Goal: Book appointment/travel/reservation

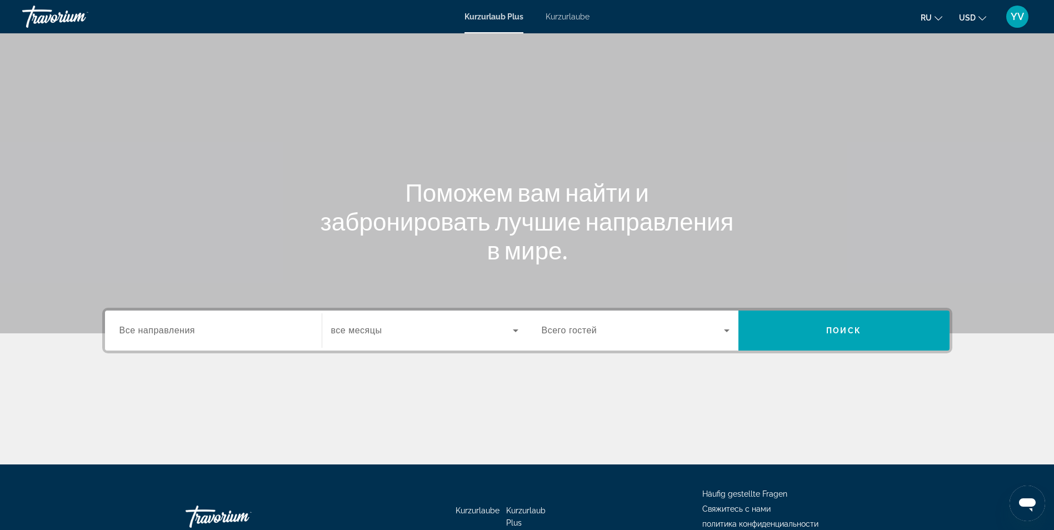
click at [133, 335] on span "Все направления" at bounding box center [158, 330] width 76 height 9
click at [133, 336] on input "Destination Все направления" at bounding box center [214, 331] width 188 height 13
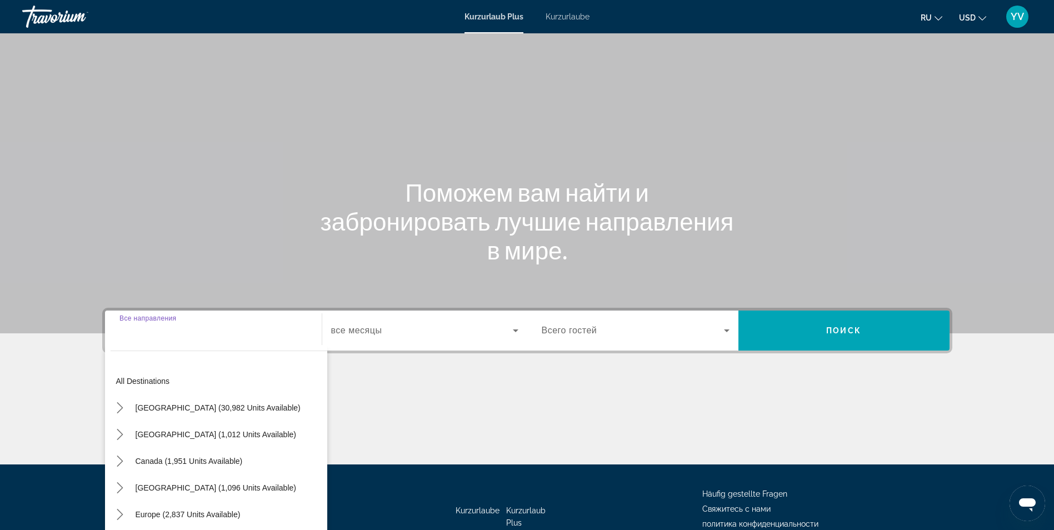
scroll to position [71, 0]
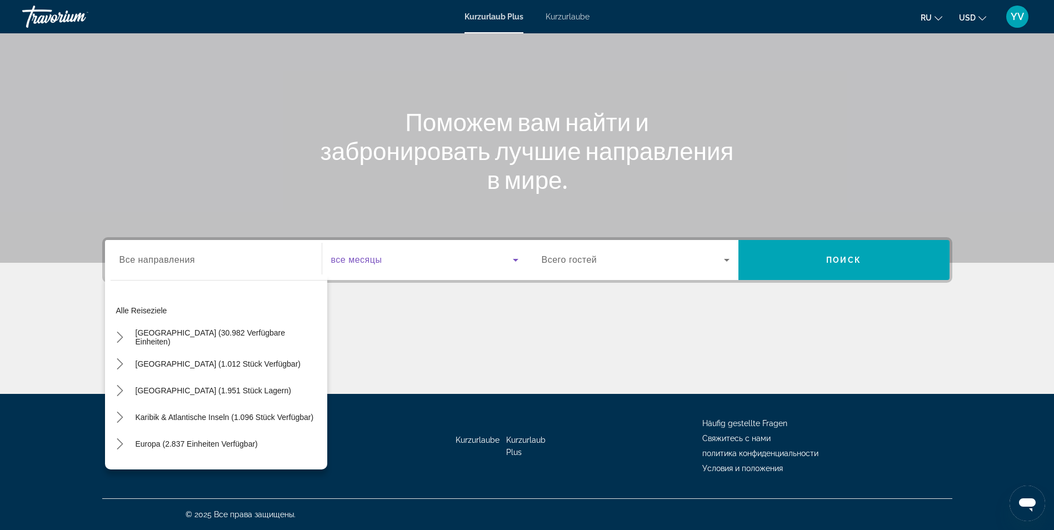
click at [386, 266] on span "Such-Widget" at bounding box center [422, 259] width 182 height 13
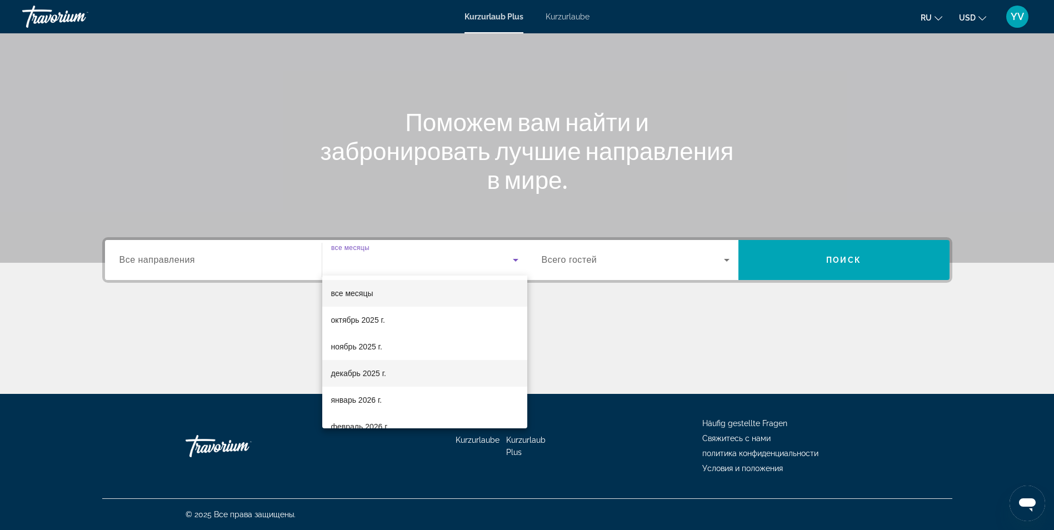
click at [372, 372] on font "декабрь 2025 г." at bounding box center [358, 373] width 55 height 9
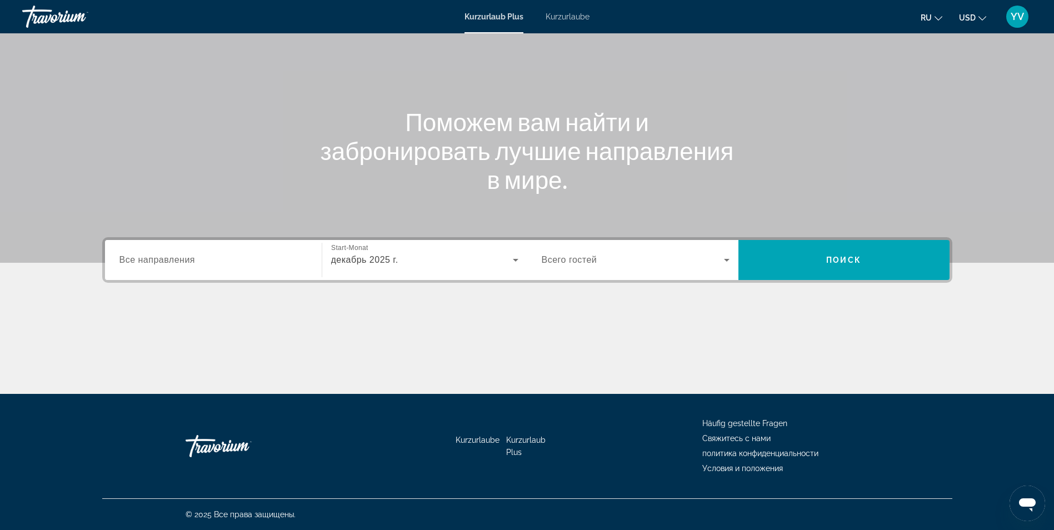
click at [582, 255] on span "Всего гостей" at bounding box center [570, 259] width 56 height 9
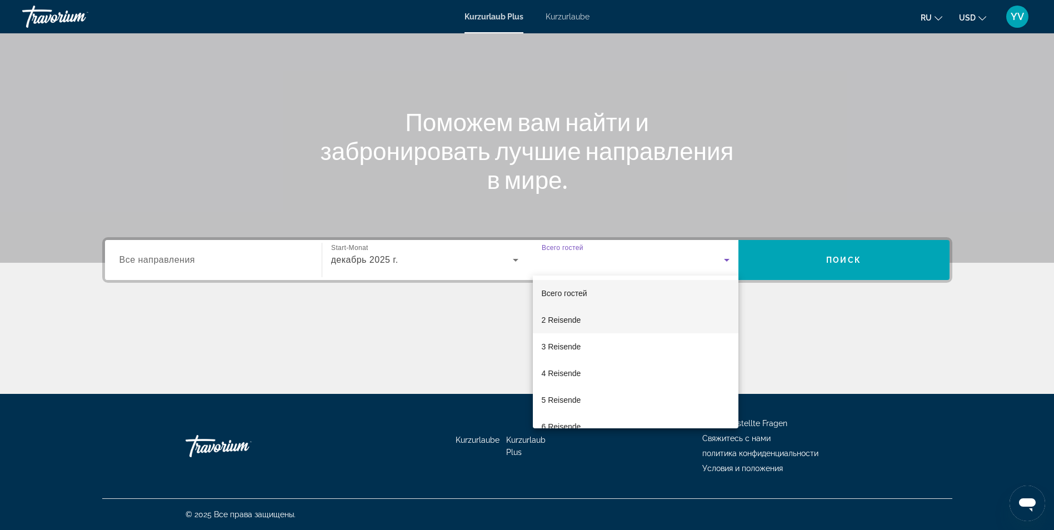
click at [585, 324] on mat-option "2 Reisende" at bounding box center [636, 320] width 206 height 27
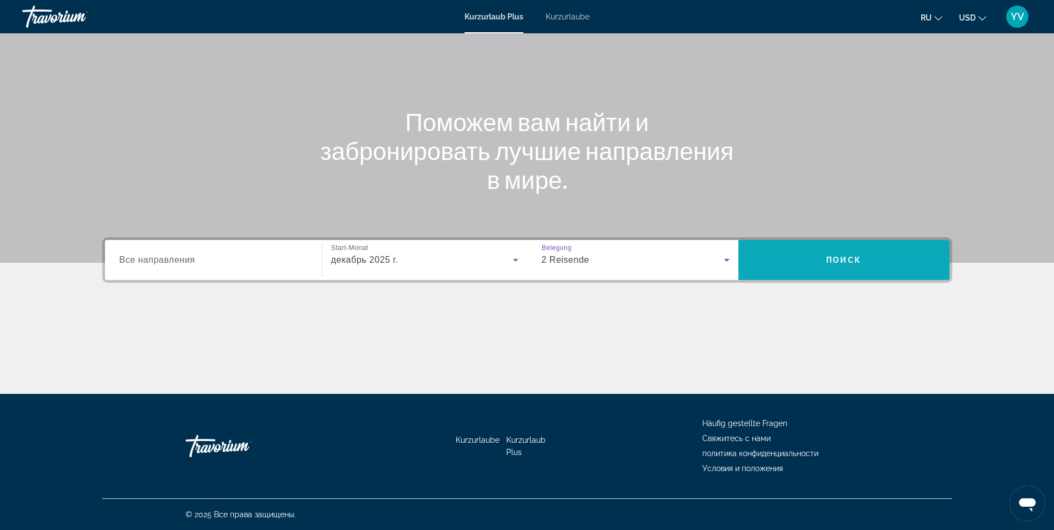
click at [807, 256] on span "Suchen" at bounding box center [844, 260] width 211 height 27
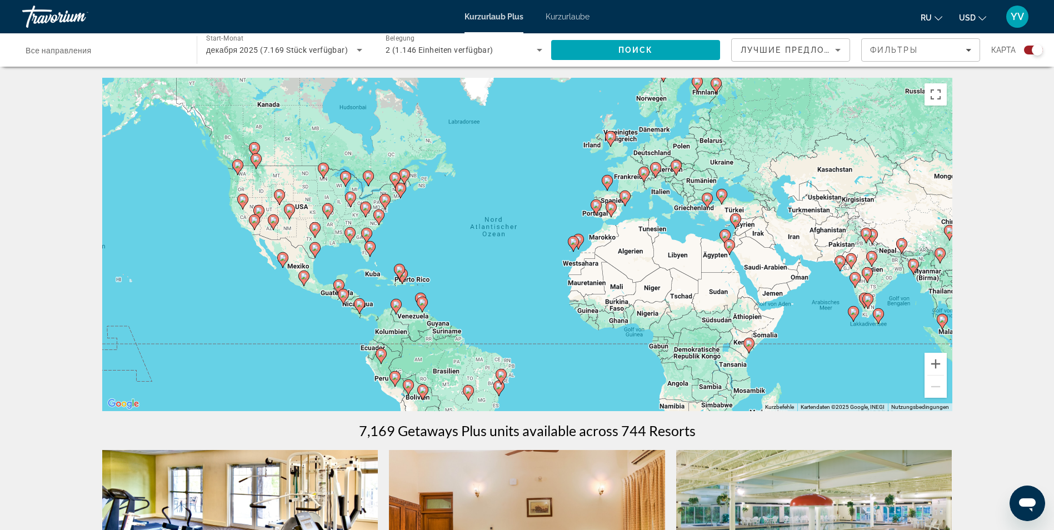
click at [731, 252] on icon "Hauptinhalt" at bounding box center [729, 248] width 11 height 16
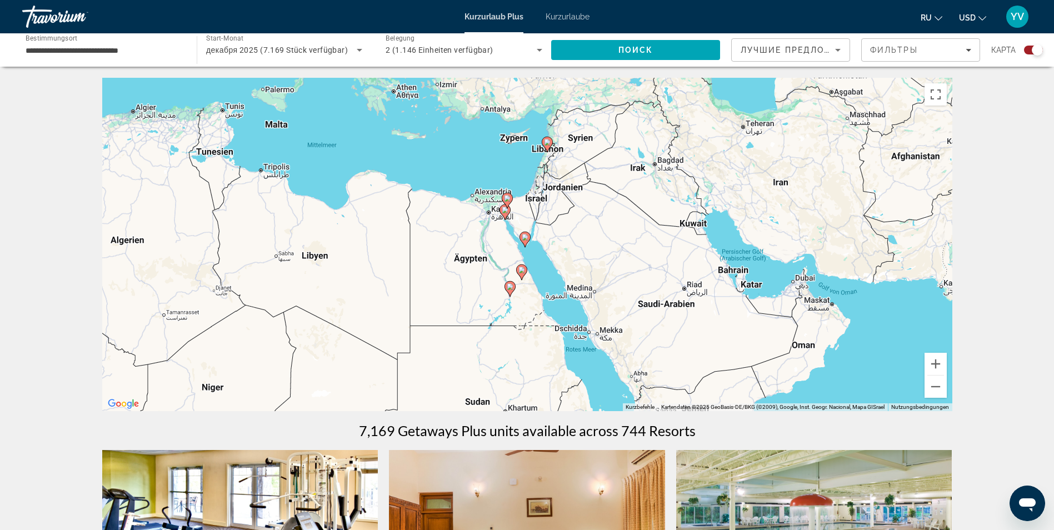
click at [525, 242] on icon "Hauptinhalt" at bounding box center [525, 239] width 10 height 14
type input "**********"
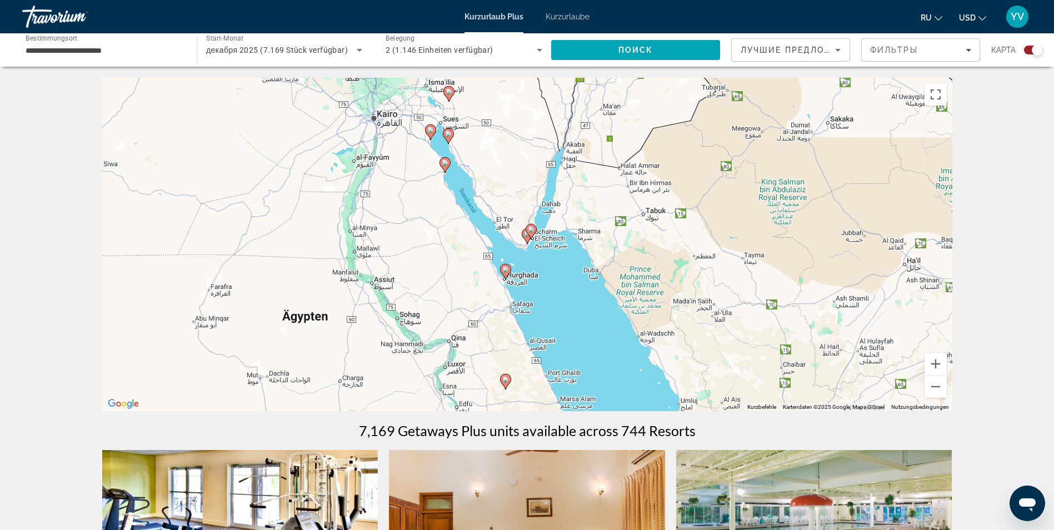
click at [525, 242] on gmp-advanced-marker "Hauptinhalt" at bounding box center [527, 236] width 11 height 17
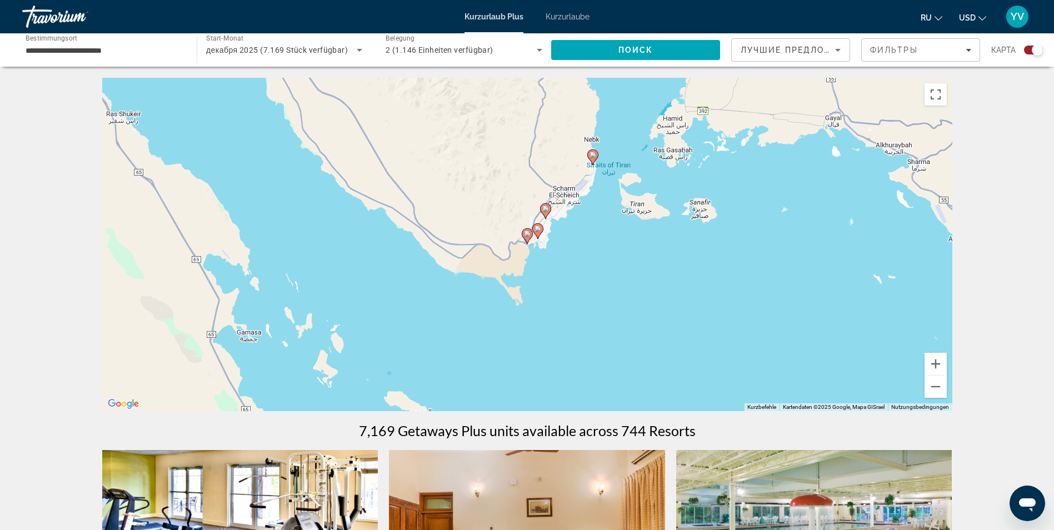
click at [572, 203] on div "Um den Modus zum Ziehen mit der Tastatur zu aktivieren, drückst du Alt + Eingab…" at bounding box center [527, 245] width 850 height 334
click at [566, 204] on div "Um den Modus zum Ziehen mit der Tastatur zu aktivieren, drückst du Alt + Eingab…" at bounding box center [527, 245] width 850 height 334
click at [545, 218] on icon "Hauptinhalt" at bounding box center [545, 211] width 11 height 16
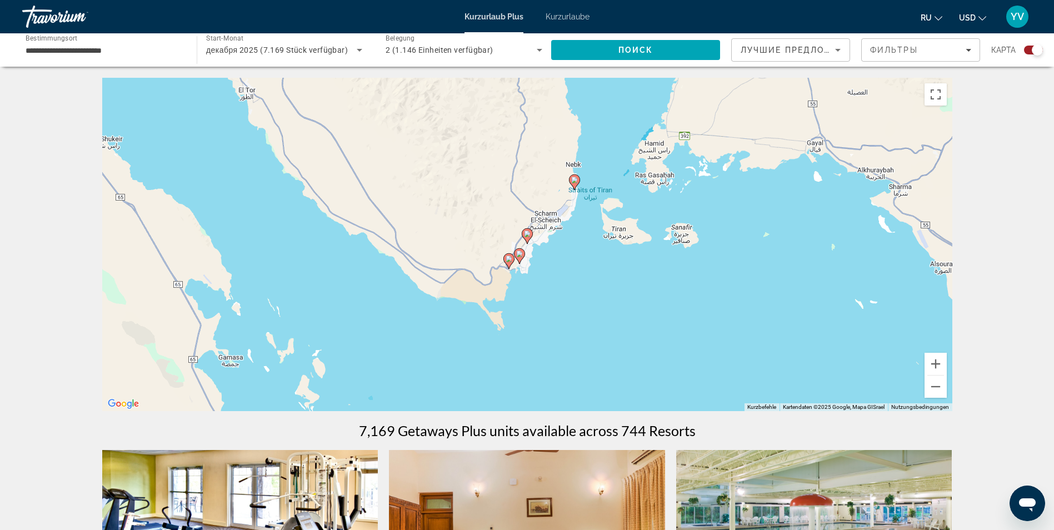
click at [529, 243] on gmp-advanced-marker "Hauptinhalt" at bounding box center [527, 236] width 11 height 17
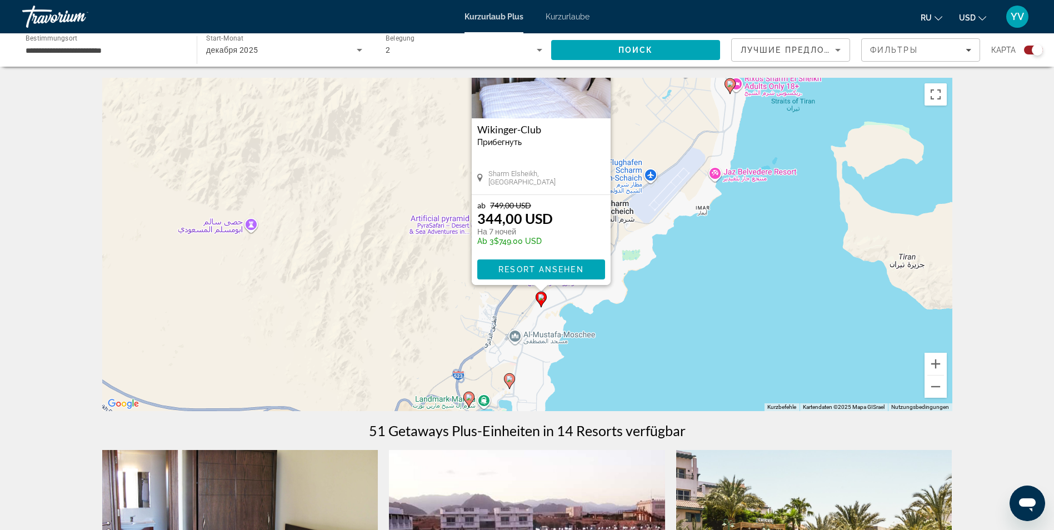
drag, startPoint x: 696, startPoint y: 325, endPoint x: 711, endPoint y: 237, distance: 89.0
click at [711, 237] on div "Um den Modus zum Ziehen mit der Tastatur zu aktivieren, drückst du Alt + Eingab…" at bounding box center [527, 245] width 850 height 334
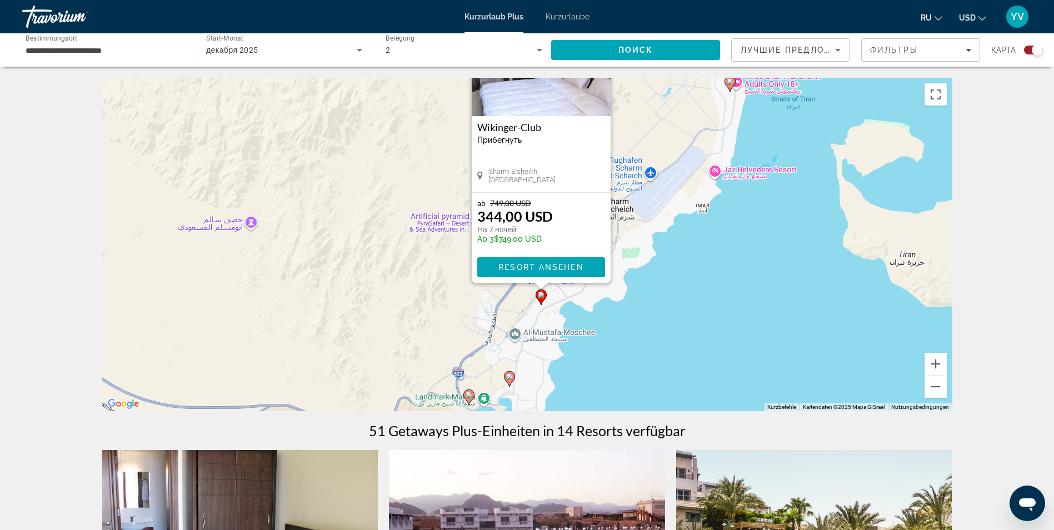
click at [510, 379] on image "Hauptinhalt" at bounding box center [509, 377] width 7 height 7
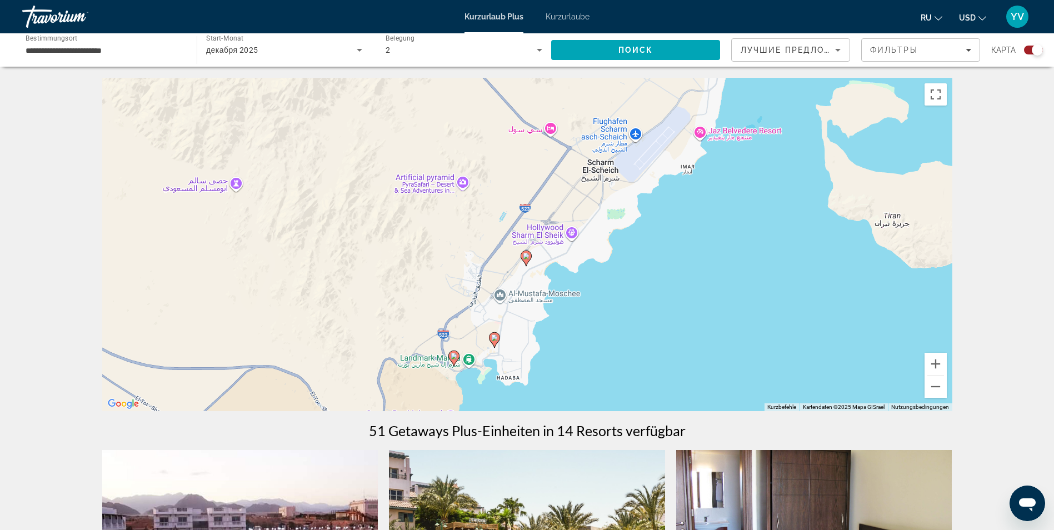
drag, startPoint x: 669, startPoint y: 181, endPoint x: 636, endPoint y: 286, distance: 109.9
click at [636, 286] on div "Um den Modus zum Ziehen mit der Tastatur zu aktivieren, drückst du Alt + Eingab…" at bounding box center [527, 245] width 850 height 334
click at [525, 261] on icon "Hauptinhalt" at bounding box center [526, 258] width 10 height 14
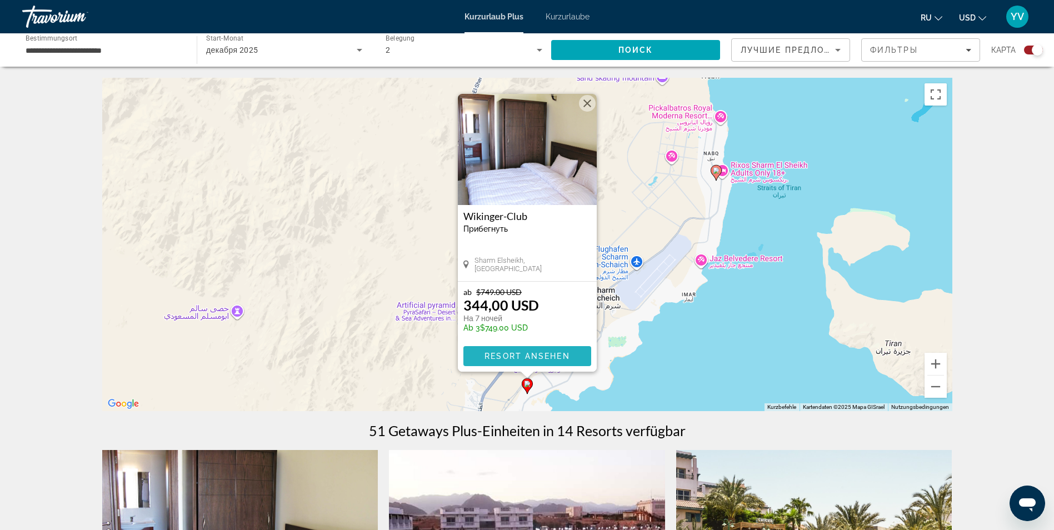
click at [535, 355] on span "Resort ansehen" at bounding box center [527, 356] width 85 height 9
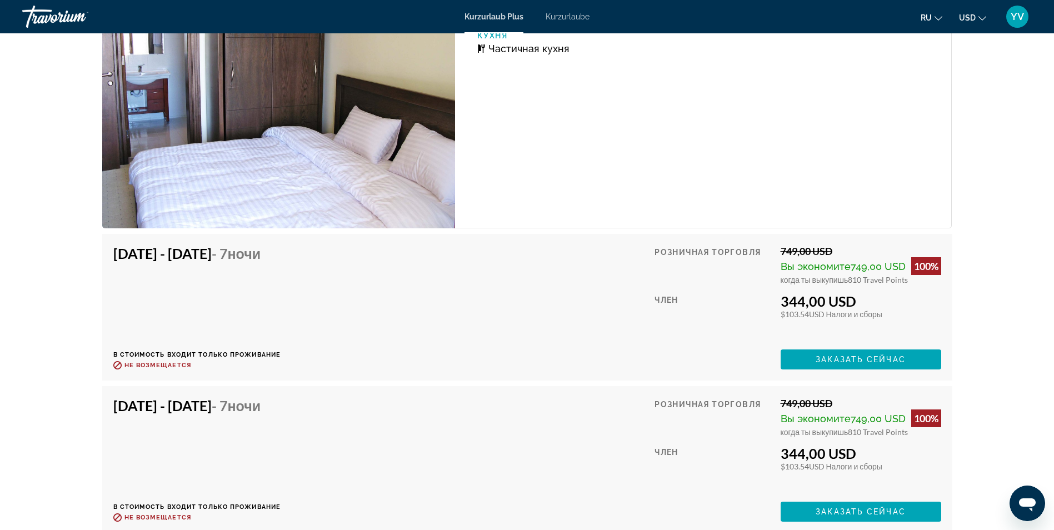
scroll to position [1696, 0]
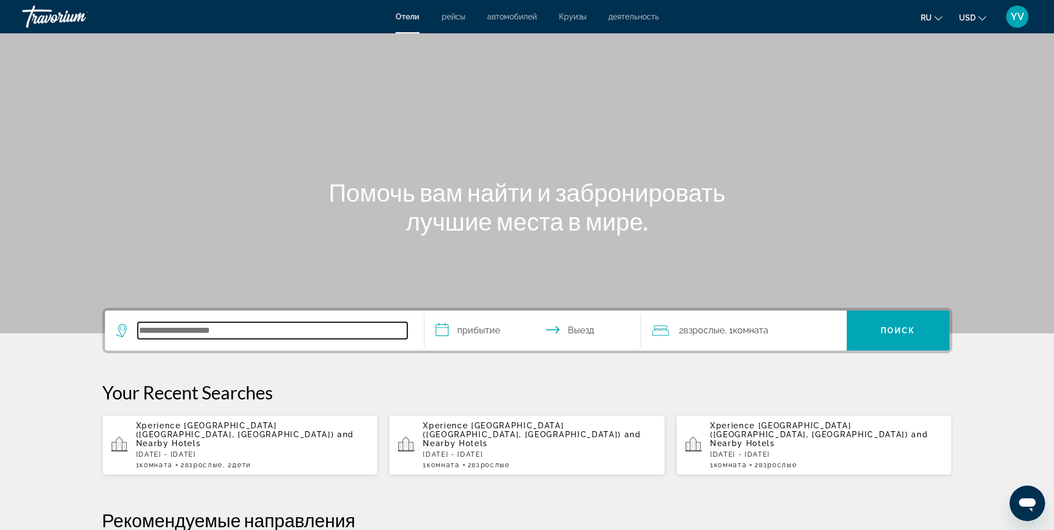
click at [198, 330] on input "Search hotel destination" at bounding box center [273, 330] width 270 height 17
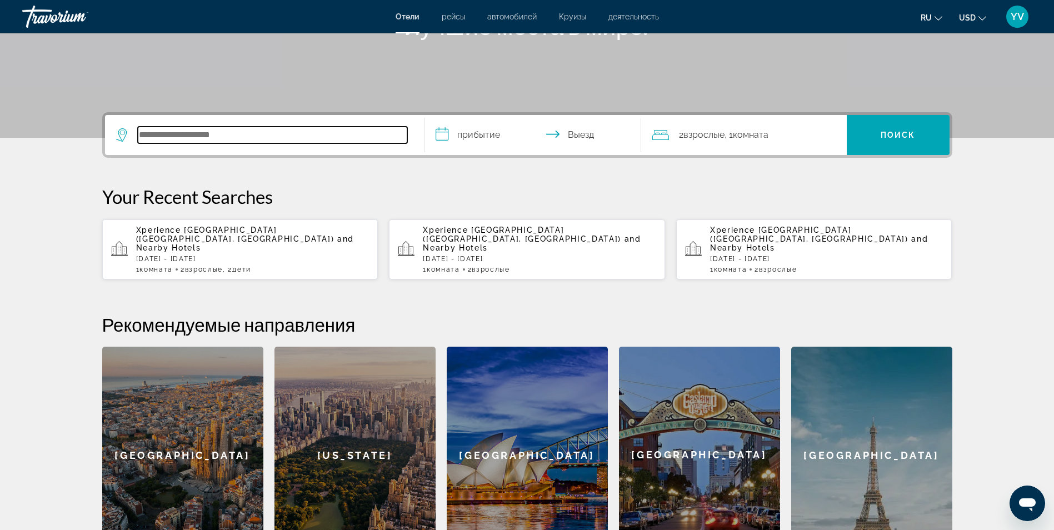
scroll to position [272, 0]
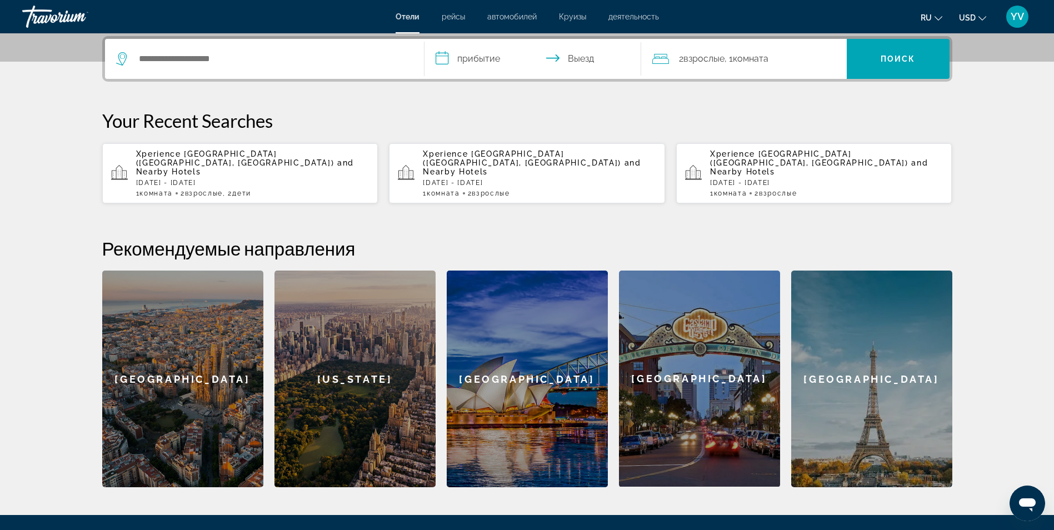
click at [188, 165] on span "and Nearby Hotels" at bounding box center [245, 167] width 218 height 18
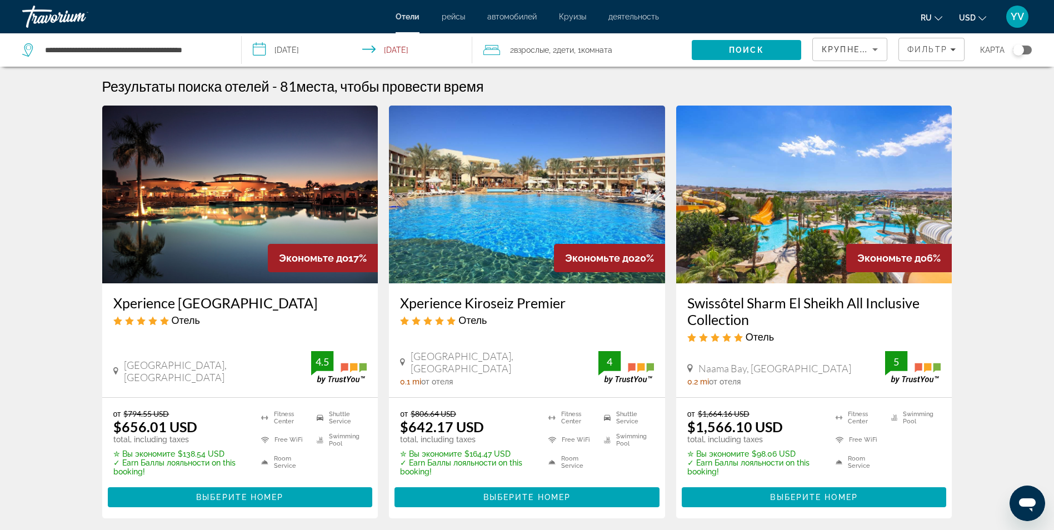
click at [591, 49] on span "Комната" at bounding box center [596, 50] width 31 height 9
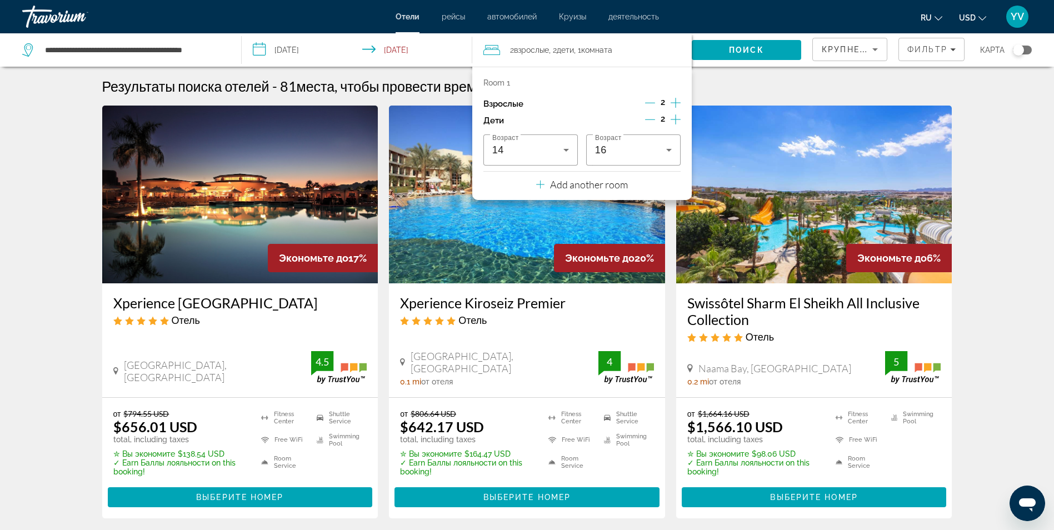
click at [646, 120] on icon "Decrement children" at bounding box center [650, 120] width 10 height 1
click at [646, 120] on icon "Decrement children" at bounding box center [651, 120] width 10 height 1
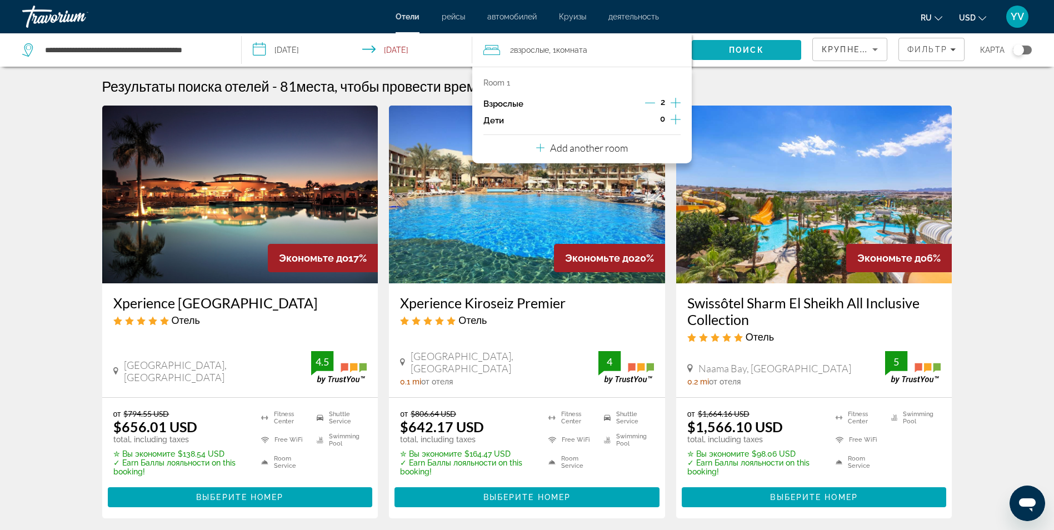
click at [726, 44] on span "Search" at bounding box center [746, 50] width 109 height 27
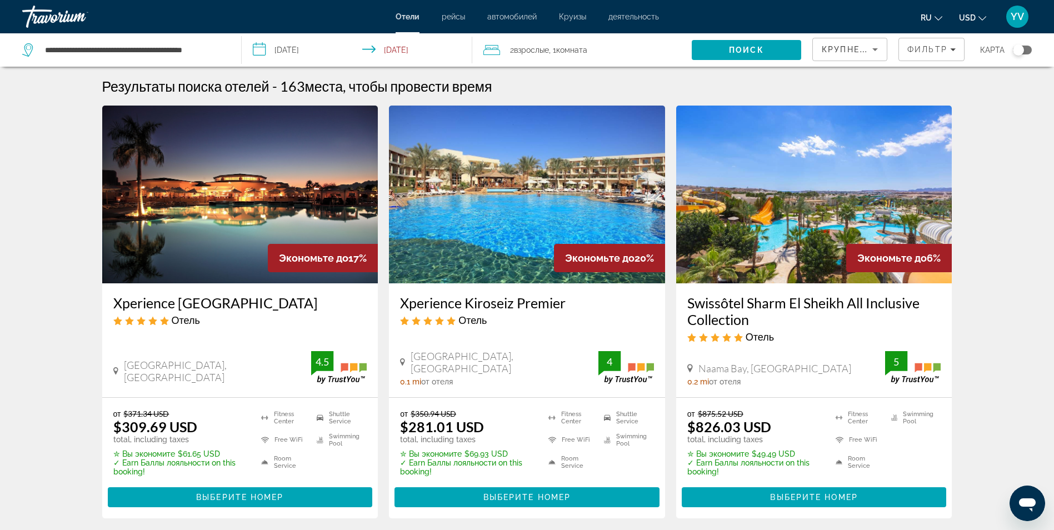
click at [223, 257] on img "Main content" at bounding box center [240, 195] width 276 height 178
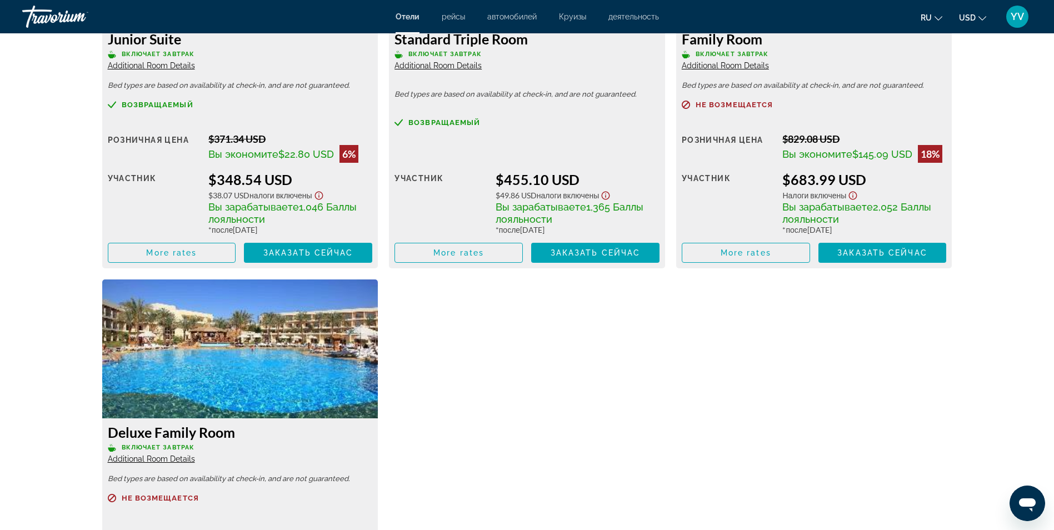
scroll to position [1834, 0]
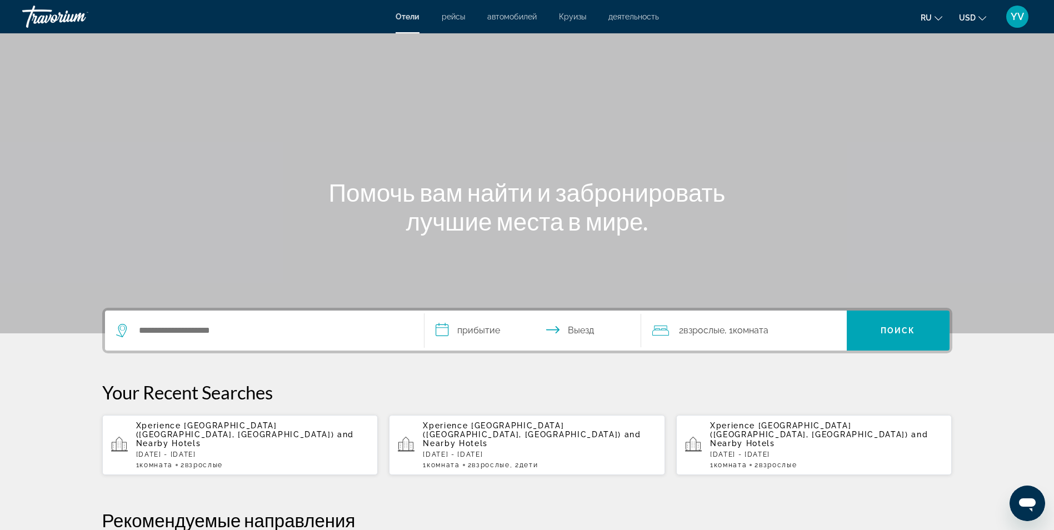
click at [189, 451] on p "[DATE] - [DATE]" at bounding box center [252, 455] width 233 height 8
